Goal: Transaction & Acquisition: Purchase product/service

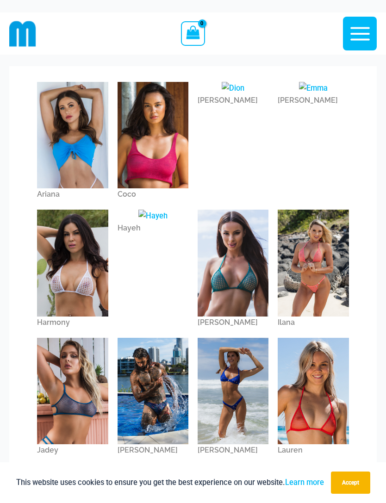
click at [21, 35] on img at bounding box center [22, 33] width 27 height 27
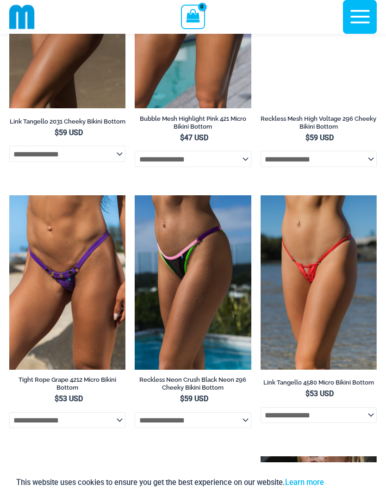
scroll to position [3233, 0]
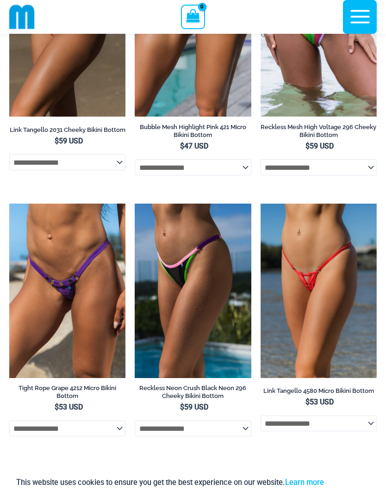
click at [358, 9] on icon "button" at bounding box center [359, 16] width 23 height 23
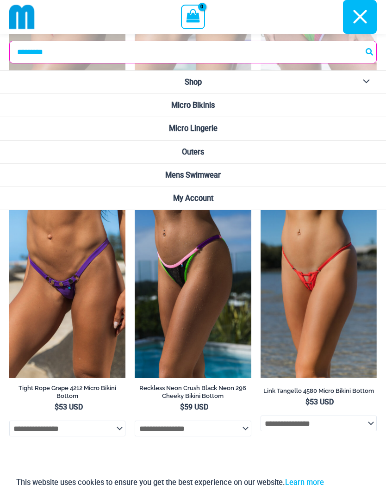
click at [24, 25] on img at bounding box center [21, 16] width 25 height 25
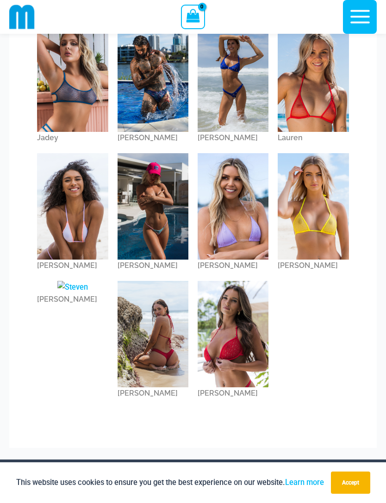
scroll to position [314, 0]
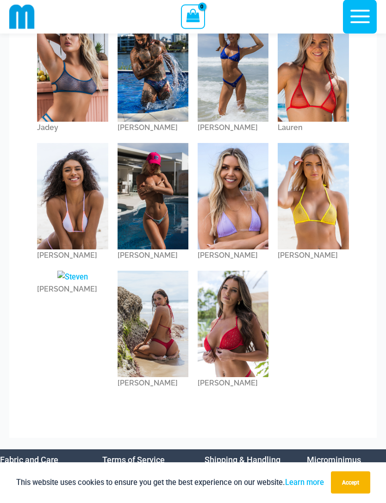
click at [317, 198] on img at bounding box center [313, 196] width 71 height 106
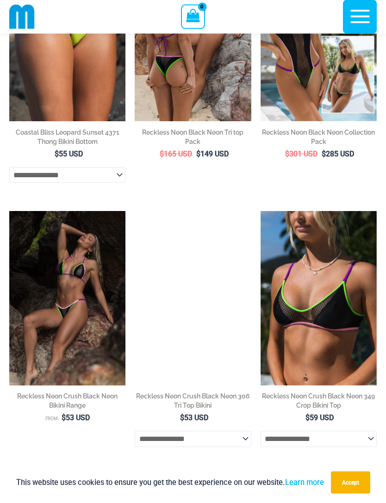
scroll to position [2199, 0]
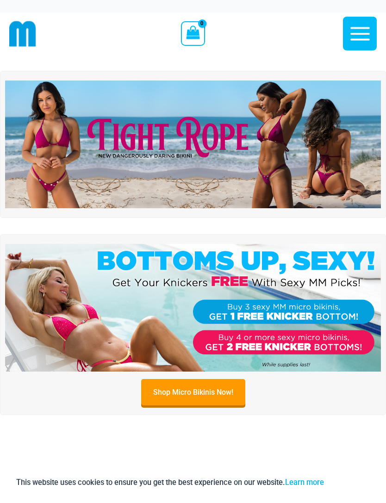
click at [358, 34] on icon "button" at bounding box center [359, 33] width 19 height 13
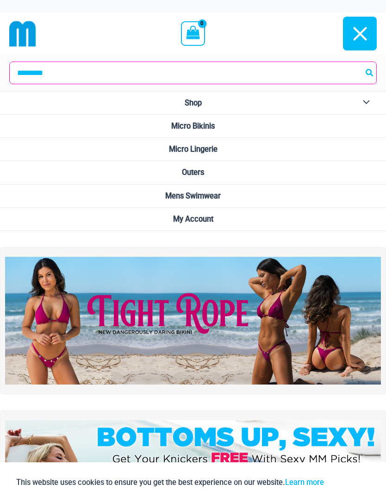
click at [366, 102] on button "Menu Toggle" at bounding box center [363, 103] width 25 height 23
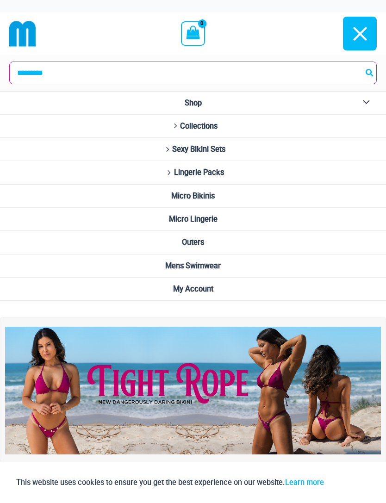
click at [365, 103] on button "Menu Toggle" at bounding box center [363, 103] width 25 height 23
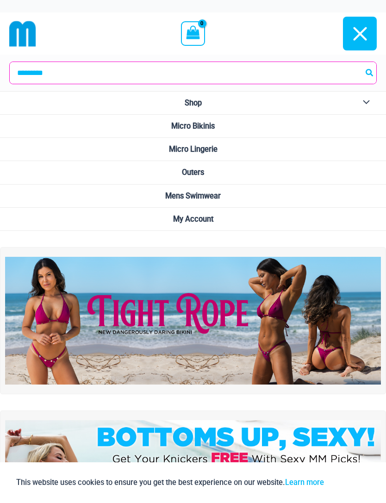
click at [228, 152] on link "Micro Lingerie" at bounding box center [193, 149] width 386 height 23
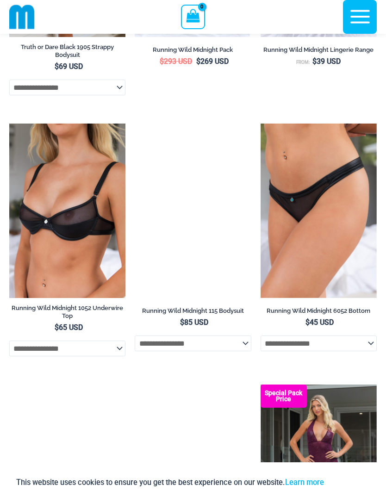
scroll to position [1063, 0]
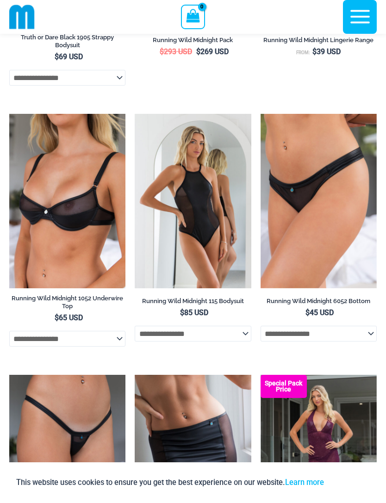
click at [135, 114] on img at bounding box center [135, 114] width 0 height 0
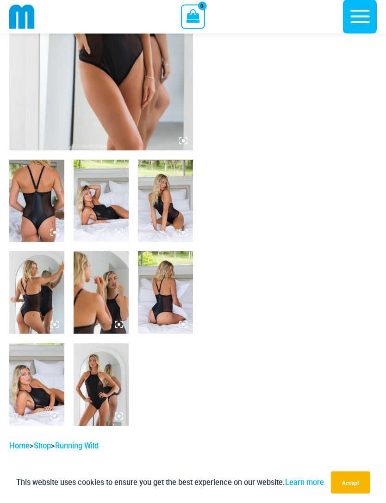
scroll to position [199, 0]
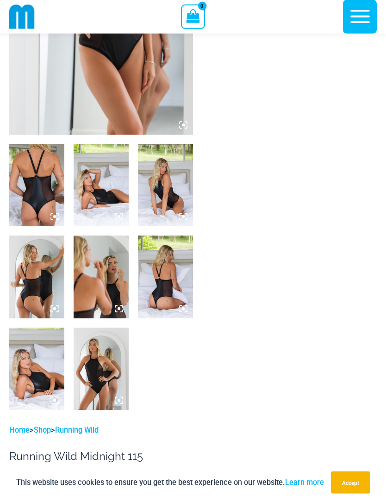
click at [93, 359] on img at bounding box center [101, 369] width 55 height 82
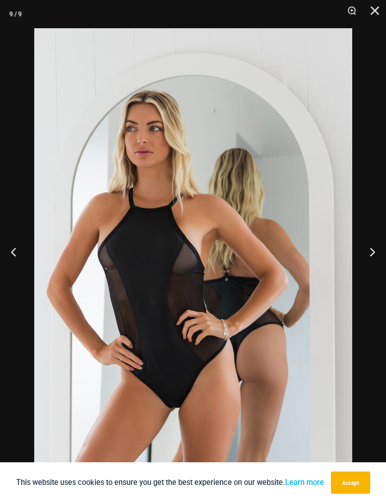
click at [372, 8] on button "Close" at bounding box center [371, 14] width 23 height 28
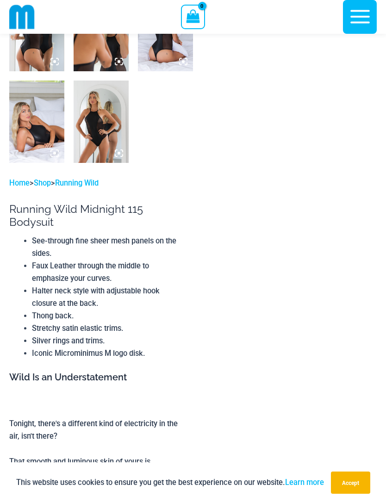
scroll to position [464, 0]
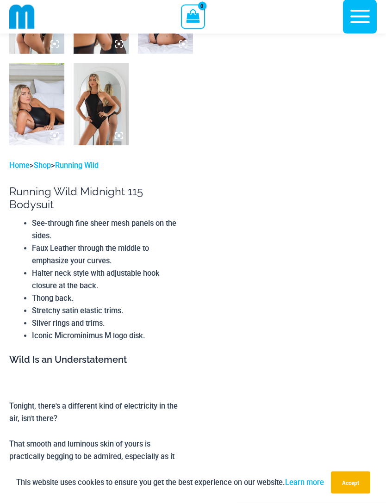
click at [21, 161] on link "Home" at bounding box center [19, 165] width 20 height 9
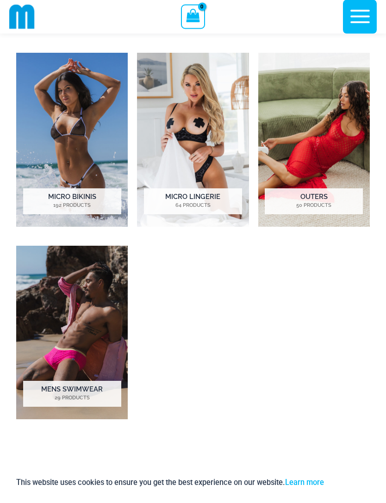
scroll to position [489, 0]
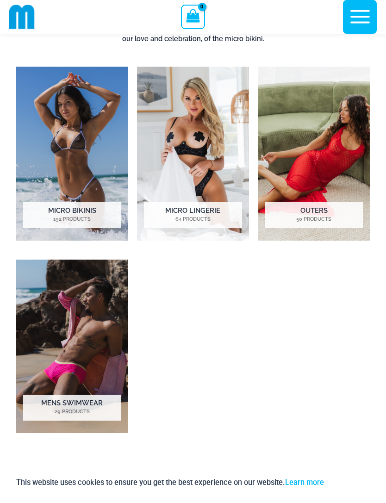
click at [208, 166] on img "Visit product category Micro Lingerie" at bounding box center [192, 153] width 111 height 173
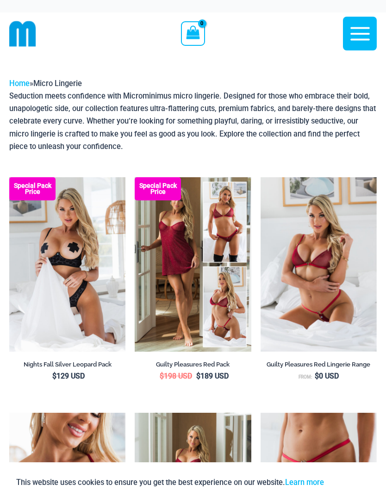
click at [135, 177] on img at bounding box center [135, 177] width 0 height 0
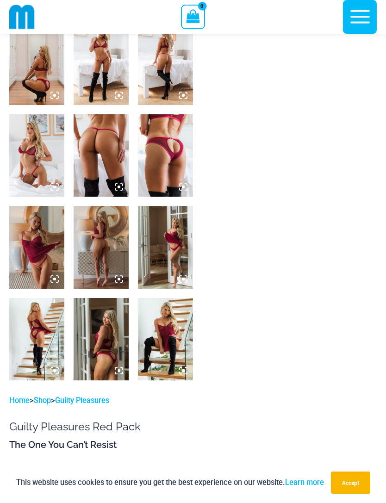
scroll to position [371, 0]
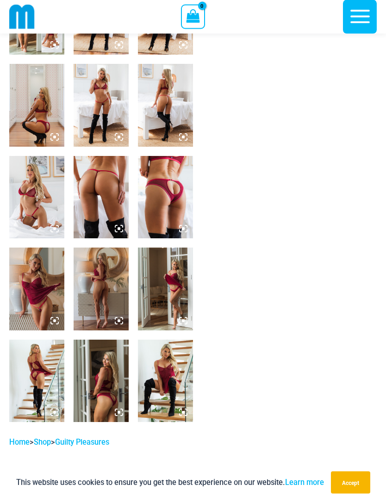
click at [100, 292] on img at bounding box center [101, 289] width 55 height 82
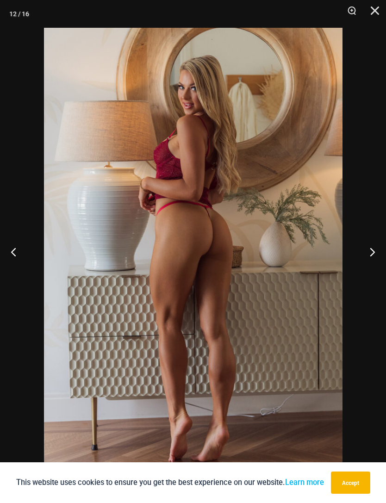
click at [373, 8] on button "Close" at bounding box center [371, 14] width 23 height 28
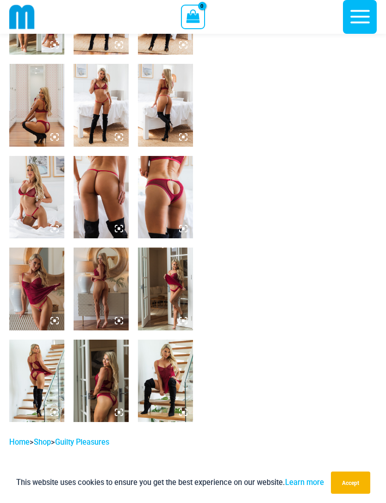
click at [172, 285] on img at bounding box center [165, 288] width 55 height 82
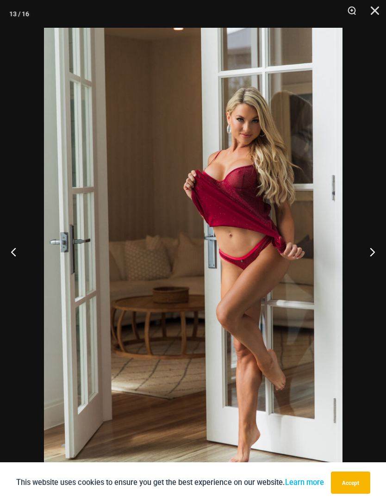
click at [373, 13] on button "Close" at bounding box center [371, 14] width 23 height 28
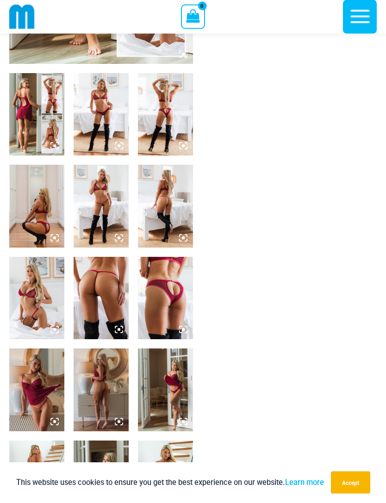
click at [103, 220] on img at bounding box center [101, 206] width 55 height 82
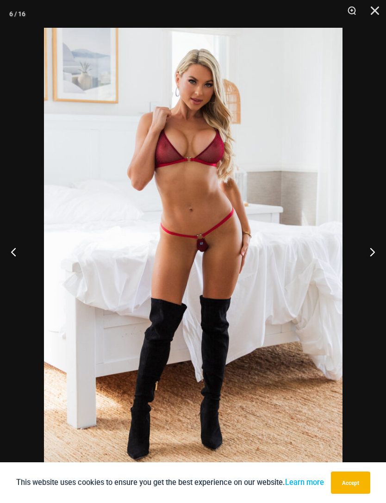
click at [371, 12] on button "Close" at bounding box center [371, 14] width 23 height 28
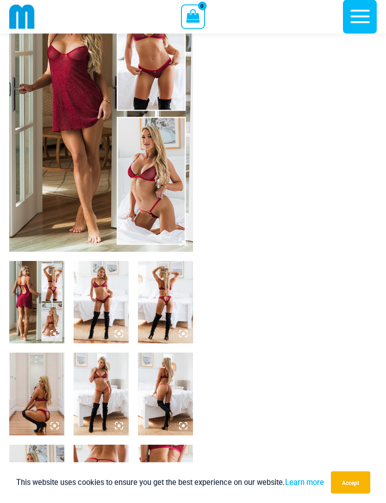
scroll to position [0, 0]
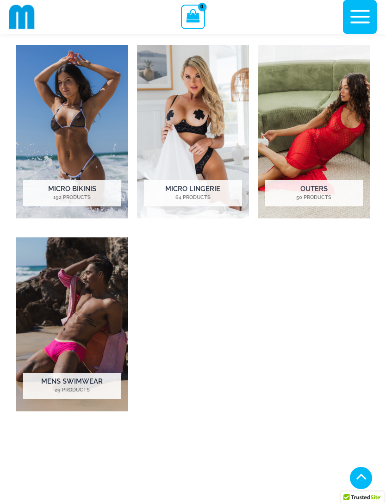
scroll to position [519, 0]
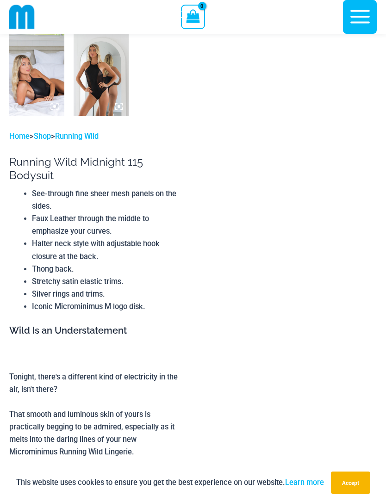
scroll to position [494, 0]
